Goal: Information Seeking & Learning: Learn about a topic

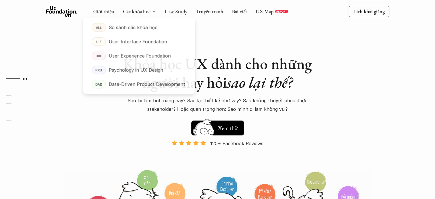
click at [141, 9] on link "Các khóa học" at bounding box center [136, 11] width 27 height 7
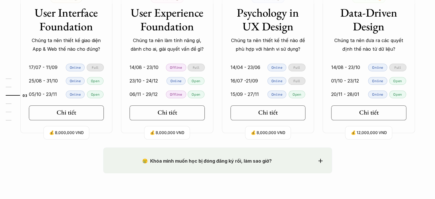
scroll to position [611, 0]
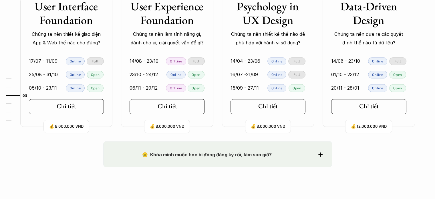
click at [95, 75] on p "Open" at bounding box center [95, 74] width 9 height 4
click at [78, 108] on icon at bounding box center [79, 106] width 5 height 5
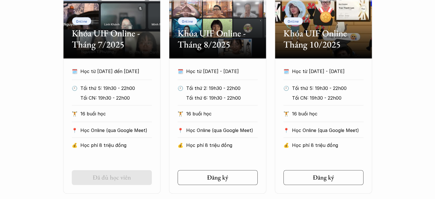
scroll to position [322, 0]
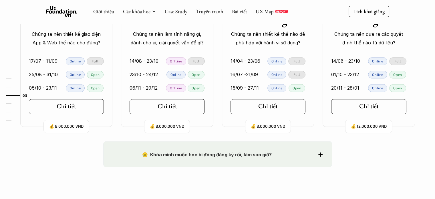
scroll to position [554, 0]
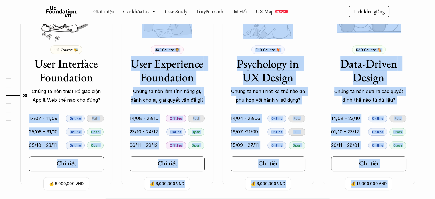
drag, startPoint x: 54, startPoint y: 90, endPoint x: 102, endPoint y: 98, distance: 48.2
click at [102, 98] on p "Chúng ta nên thiết kế giao diện App & Web thế nào cho đúng?" at bounding box center [66, 95] width 75 height 17
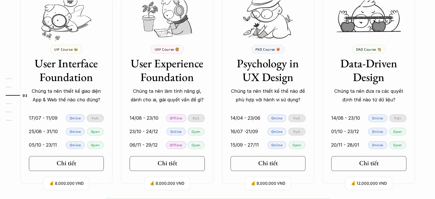
scroll to position [582, 0]
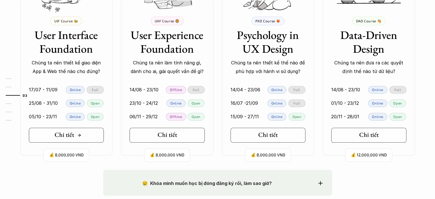
click at [98, 131] on link "Chi tiết" at bounding box center [66, 135] width 75 height 15
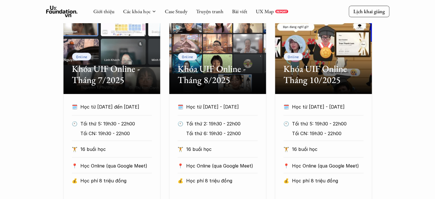
scroll to position [229, 0]
